Goal: Task Accomplishment & Management: Manage account settings

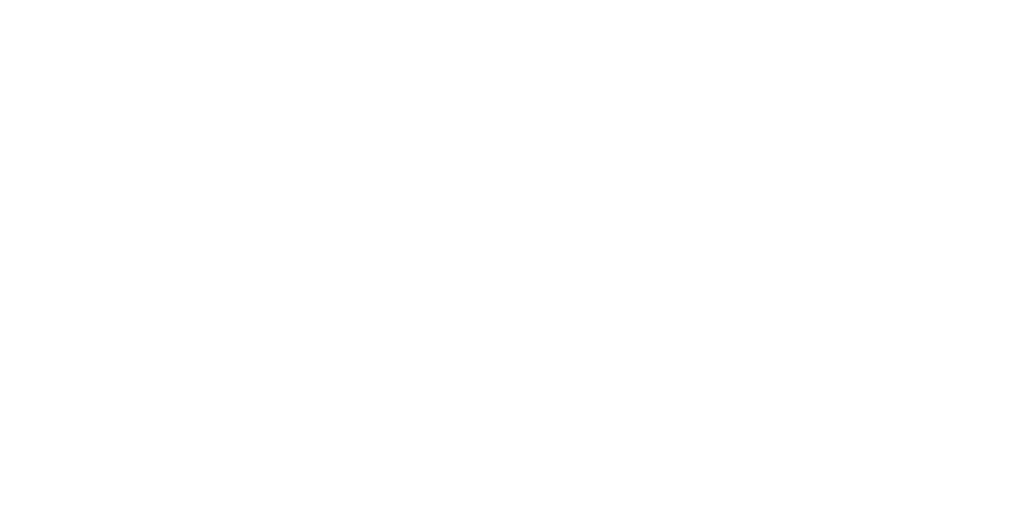
click at [693, 3] on html at bounding box center [505, 1] width 1011 height 3
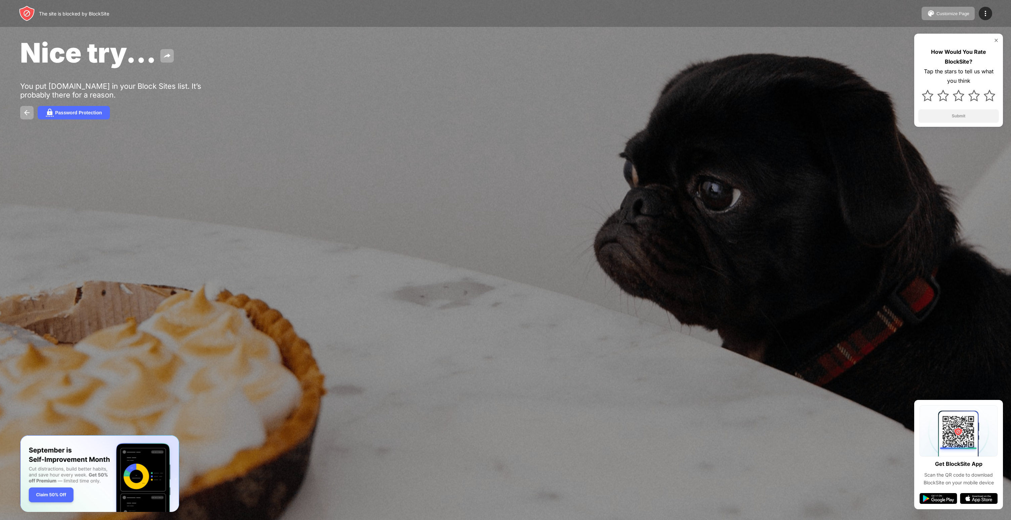
click at [541, 116] on div "Password Protection" at bounding box center [505, 112] width 970 height 13
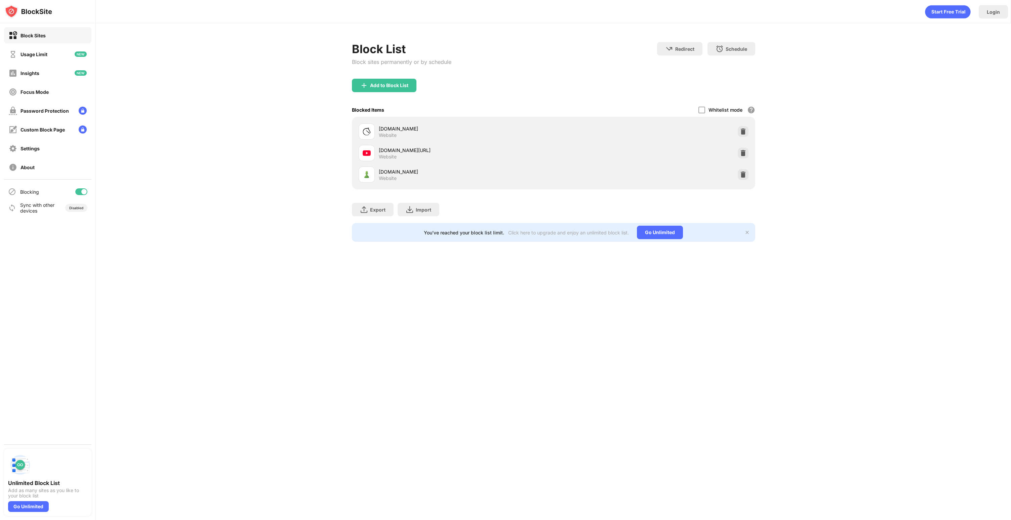
click at [832, 182] on div "Block List Block sites permanently or by schedule Redirect Choose a site to be …" at bounding box center [553, 141] width 915 height 237
click at [745, 175] on img at bounding box center [743, 174] width 7 height 7
